Goal: Navigation & Orientation: Find specific page/section

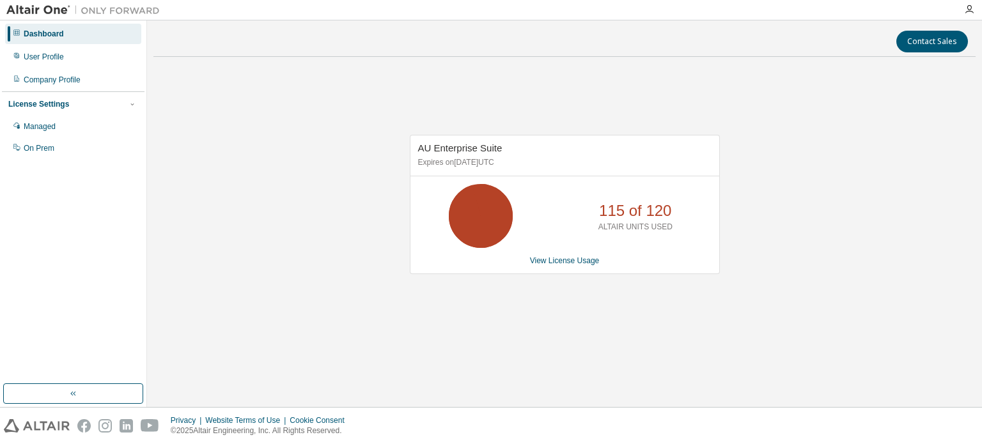
drag, startPoint x: 582, startPoint y: 62, endPoint x: 480, endPoint y: 86, distance: 104.5
click at [480, 86] on div "AU Enterprise Suite Expires on December 26, 2025 UTC 115 of 120 ALTAIR UNITS US…" at bounding box center [564, 211] width 822 height 289
